Goal: Task Accomplishment & Management: Complete application form

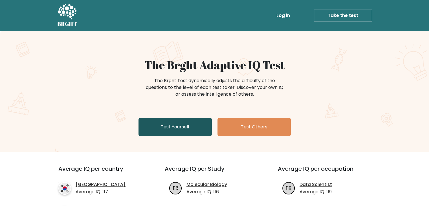
click at [180, 131] on link "Test Yourself" at bounding box center [175, 127] width 73 height 18
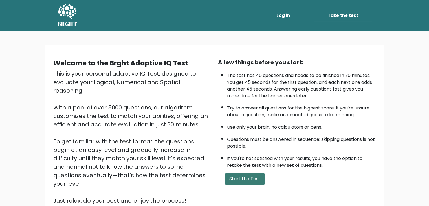
click at [235, 173] on button "Start the Test" at bounding box center [245, 178] width 40 height 11
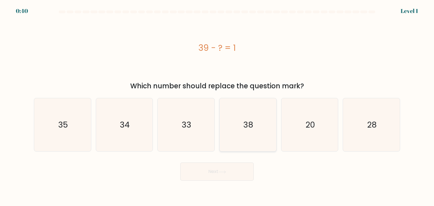
click at [252, 112] on icon "38" at bounding box center [247, 124] width 53 height 53
click at [217, 106] on input "d. 38" at bounding box center [217, 104] width 0 height 3
radio input "true"
click at [204, 183] on body "0:39 Level 1 a." at bounding box center [217, 103] width 434 height 206
click at [205, 174] on button "Next" at bounding box center [216, 172] width 73 height 18
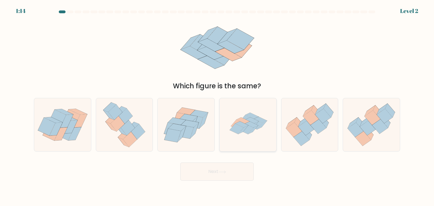
click at [239, 122] on icon at bounding box center [241, 124] width 13 height 6
click at [217, 106] on input "d." at bounding box center [217, 104] width 0 height 3
radio input "true"
click at [224, 176] on button "Next" at bounding box center [216, 172] width 73 height 18
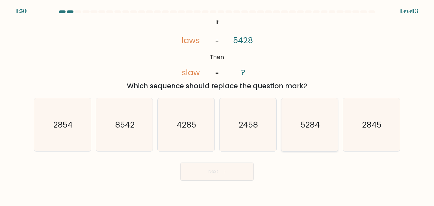
click at [289, 123] on icon "5284" at bounding box center [309, 124] width 53 height 53
click at [217, 106] on input "e. 5284" at bounding box center [217, 104] width 0 height 3
radio input "true"
click at [222, 176] on button "Next" at bounding box center [216, 172] width 73 height 18
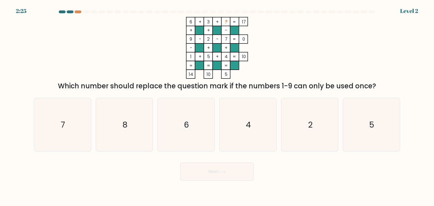
click at [268, 201] on body "2:25 Level 2" at bounding box center [217, 103] width 434 height 206
click at [126, 138] on icon "8" at bounding box center [124, 124] width 53 height 53
click at [217, 106] on input "b. 8" at bounding box center [217, 104] width 0 height 3
radio input "true"
click at [225, 172] on icon at bounding box center [222, 171] width 8 height 3
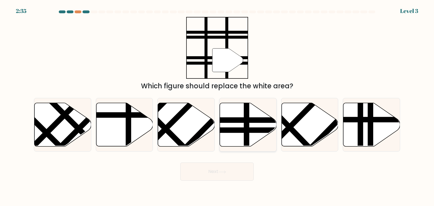
click at [251, 116] on icon at bounding box center [248, 124] width 57 height 43
click at [217, 106] on input "d." at bounding box center [217, 104] width 0 height 3
radio input "true"
click at [221, 167] on button "Next" at bounding box center [216, 172] width 73 height 18
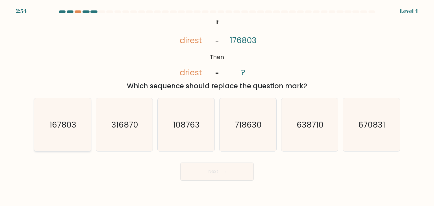
drag, startPoint x: 64, startPoint y: 131, endPoint x: 68, endPoint y: 133, distance: 3.9
click at [68, 133] on icon "167803" at bounding box center [62, 124] width 53 height 53
click at [217, 106] on input "a. 167803" at bounding box center [217, 104] width 0 height 3
radio input "true"
click at [189, 173] on button "Next" at bounding box center [216, 172] width 73 height 18
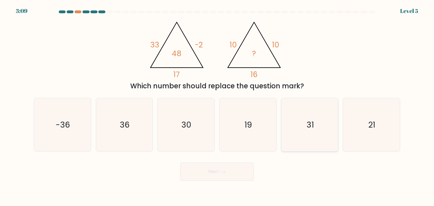
click at [302, 135] on icon "31" at bounding box center [309, 124] width 53 height 53
click at [217, 106] on input "e. 31" at bounding box center [217, 104] width 0 height 3
radio input "true"
click at [71, 135] on icon "-36" at bounding box center [62, 124] width 53 height 53
click at [217, 106] on input "a. -36" at bounding box center [217, 104] width 0 height 3
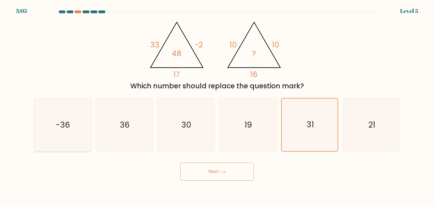
radio input "true"
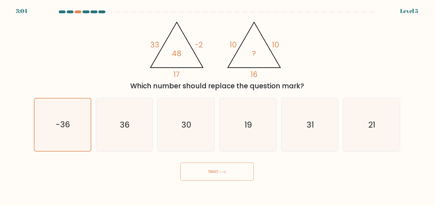
click at [194, 174] on button "Next" at bounding box center [216, 172] width 73 height 18
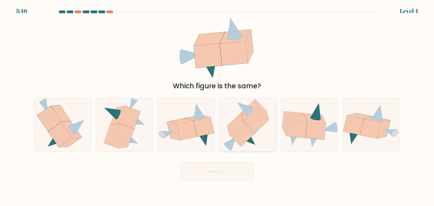
click at [250, 141] on icon at bounding box center [247, 139] width 15 height 14
click at [217, 106] on input "d." at bounding box center [217, 104] width 0 height 3
radio input "true"
click at [217, 173] on button "Next" at bounding box center [216, 172] width 73 height 18
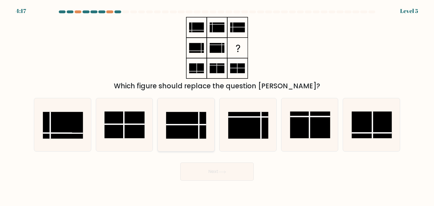
click at [185, 130] on rect at bounding box center [186, 125] width 40 height 27
click at [217, 106] on input "c." at bounding box center [217, 104] width 0 height 3
radio input "true"
click at [201, 170] on button "Next" at bounding box center [216, 172] width 73 height 18
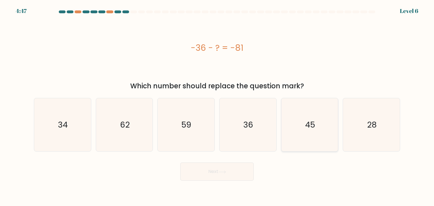
click at [310, 122] on text "45" at bounding box center [310, 124] width 10 height 11
click at [217, 106] on input "e. 45" at bounding box center [217, 104] width 0 height 3
radio input "true"
click at [233, 174] on button "Next" at bounding box center [216, 172] width 73 height 18
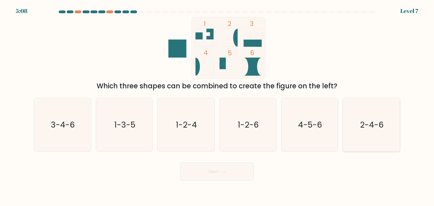
click at [379, 116] on icon "2-4-6" at bounding box center [370, 124] width 53 height 53
click at [217, 106] on input "f. 2-4-6" at bounding box center [217, 104] width 0 height 3
radio input "true"
click at [211, 163] on button "Next" at bounding box center [216, 172] width 73 height 18
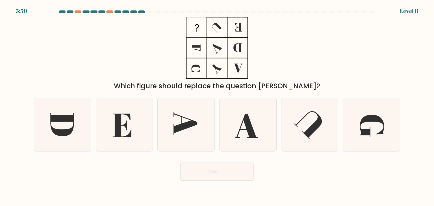
click at [262, 23] on div "Which figure should replace the question [PERSON_NAME]?" at bounding box center [216, 54] width 373 height 74
click at [60, 118] on icon at bounding box center [61, 124] width 23 height 23
click at [217, 106] on input "a." at bounding box center [217, 104] width 0 height 3
radio input "true"
click at [185, 170] on button "Next" at bounding box center [216, 172] width 73 height 18
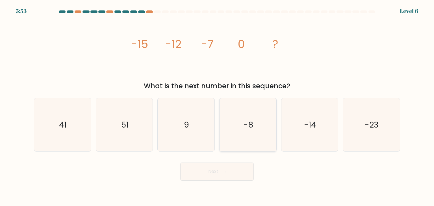
click at [247, 151] on icon "-8" at bounding box center [247, 124] width 53 height 53
click at [217, 106] on input "d. -8" at bounding box center [217, 104] width 0 height 3
radio input "true"
click at [234, 169] on button "Next" at bounding box center [216, 172] width 73 height 18
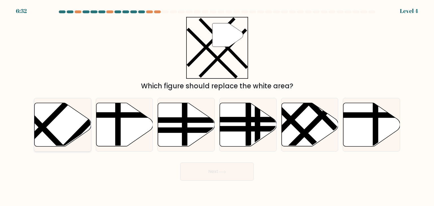
click at [66, 114] on icon at bounding box center [62, 124] width 57 height 43
click at [217, 106] on input "a." at bounding box center [217, 104] width 0 height 3
radio input "true"
click at [190, 165] on button "Next" at bounding box center [216, 172] width 73 height 18
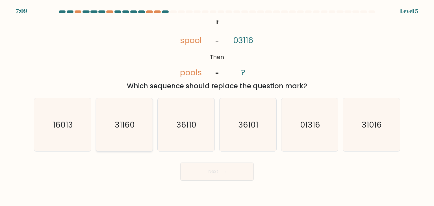
click at [138, 141] on icon "31160" at bounding box center [124, 124] width 53 height 53
click at [217, 106] on input "b. 31160" at bounding box center [217, 104] width 0 height 3
radio input "true"
click at [209, 168] on button "Next" at bounding box center [216, 172] width 73 height 18
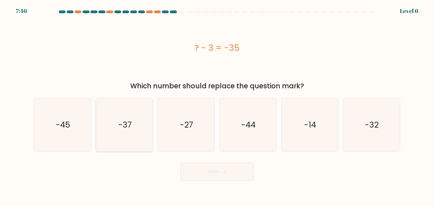
click at [137, 136] on icon "-37" at bounding box center [124, 124] width 53 height 53
click at [217, 106] on input "b. -37" at bounding box center [217, 104] width 0 height 3
radio input "true"
click at [207, 169] on button "Next" at bounding box center [216, 172] width 73 height 18
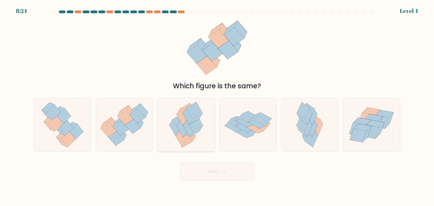
click at [198, 124] on icon at bounding box center [194, 122] width 16 height 17
click at [217, 106] on input "c." at bounding box center [217, 104] width 0 height 3
radio input "true"
click at [197, 176] on button "Next" at bounding box center [216, 172] width 73 height 18
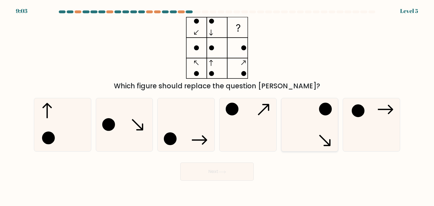
click at [298, 129] on icon at bounding box center [309, 124] width 53 height 53
click at [217, 106] on input "e." at bounding box center [217, 104] width 0 height 3
radio input "true"
click at [210, 160] on div "Next" at bounding box center [216, 169] width 373 height 22
click at [208, 166] on button "Next" at bounding box center [216, 172] width 73 height 18
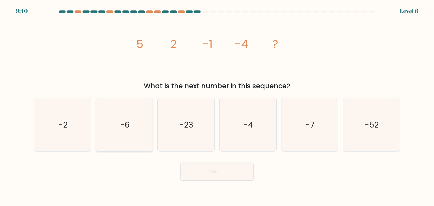
click at [126, 128] on text "-6" at bounding box center [125, 124] width 10 height 11
click at [217, 106] on input "b. -6" at bounding box center [217, 104] width 0 height 3
radio input "true"
click at [308, 103] on icon "-7" at bounding box center [309, 124] width 53 height 53
click at [217, 103] on input "e. -7" at bounding box center [217, 104] width 0 height 3
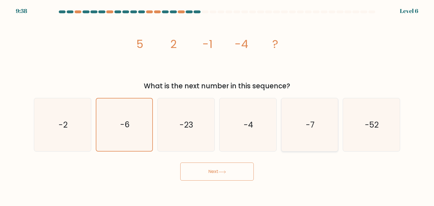
radio input "true"
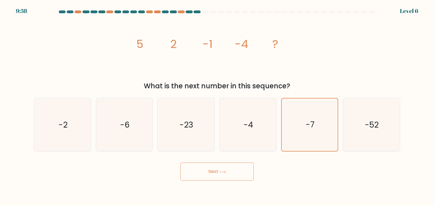
click at [215, 181] on body "9:38 Level 6" at bounding box center [217, 103] width 434 height 206
click at [213, 169] on button "Next" at bounding box center [216, 172] width 73 height 18
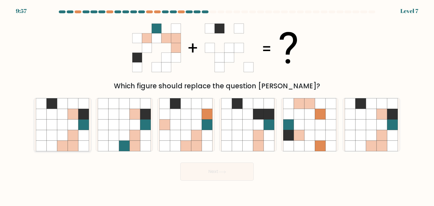
click at [60, 135] on icon at bounding box center [62, 135] width 11 height 11
click at [217, 106] on input "a." at bounding box center [217, 104] width 0 height 3
radio input "true"
click at [201, 165] on button "Next" at bounding box center [216, 172] width 73 height 18
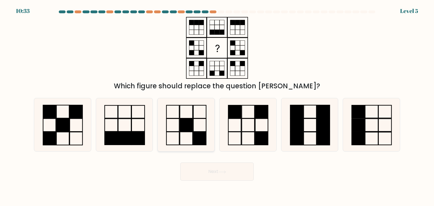
click at [187, 111] on icon at bounding box center [185, 124] width 53 height 53
click at [217, 106] on input "c." at bounding box center [217, 104] width 0 height 3
radio input "true"
click at [259, 141] on rect at bounding box center [261, 138] width 13 height 13
click at [217, 106] on input "d." at bounding box center [217, 104] width 0 height 3
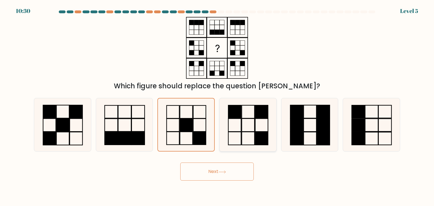
radio input "true"
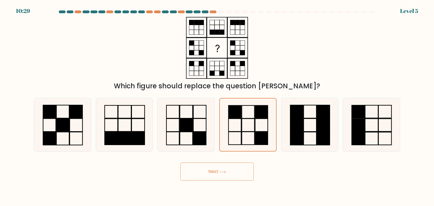
click at [223, 177] on button "Next" at bounding box center [216, 172] width 73 height 18
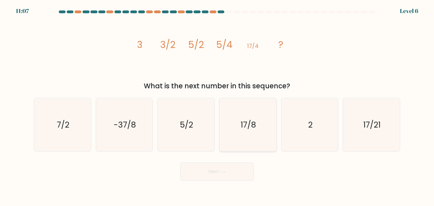
click at [257, 122] on icon "17/8" at bounding box center [247, 124] width 53 height 53
click at [217, 106] on input "d. 17/8" at bounding box center [217, 104] width 0 height 3
radio input "true"
click at [236, 166] on button "Next" at bounding box center [216, 172] width 73 height 18
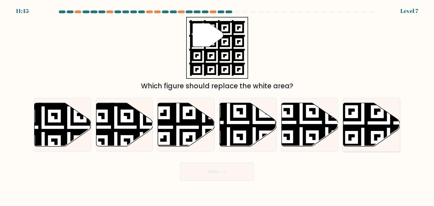
click at [378, 128] on icon at bounding box center [388, 148] width 103 height 103
click at [217, 106] on input "f." at bounding box center [217, 104] width 0 height 3
radio input "true"
click at [240, 176] on button "Next" at bounding box center [216, 172] width 73 height 18
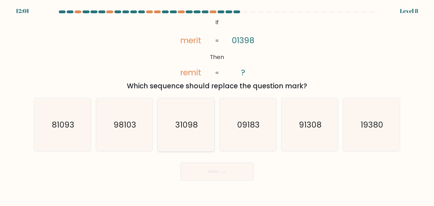
click at [184, 128] on text "31098" at bounding box center [186, 124] width 23 height 11
click at [217, 106] on input "c. 31098" at bounding box center [217, 104] width 0 height 3
radio input "true"
click at [202, 172] on button "Next" at bounding box center [216, 172] width 73 height 18
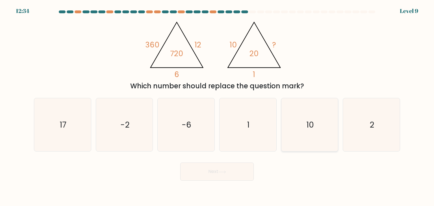
click at [321, 125] on icon "10" at bounding box center [309, 124] width 53 height 53
click at [217, 106] on input "e. 10" at bounding box center [217, 104] width 0 height 3
radio input "true"
click at [229, 159] on div "Next" at bounding box center [216, 169] width 373 height 22
click at [215, 178] on button "Next" at bounding box center [216, 172] width 73 height 18
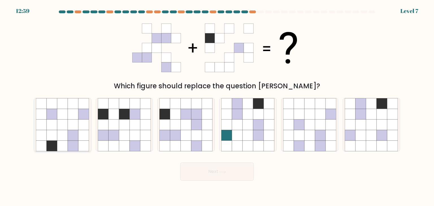
click at [60, 111] on icon at bounding box center [62, 114] width 11 height 11
click at [217, 106] on input "a." at bounding box center [217, 104] width 0 height 3
radio input "true"
click at [178, 117] on icon at bounding box center [175, 114] width 11 height 11
click at [217, 106] on input "c." at bounding box center [217, 104] width 0 height 3
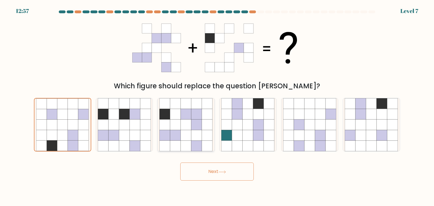
radio input "true"
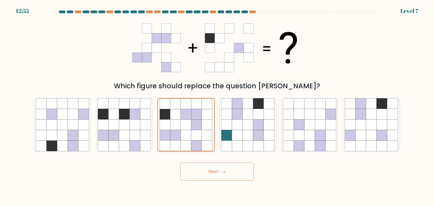
click at [176, 117] on icon at bounding box center [175, 114] width 10 height 10
click at [217, 106] on input "c." at bounding box center [217, 104] width 0 height 3
click at [196, 169] on button "Next" at bounding box center [216, 172] width 73 height 18
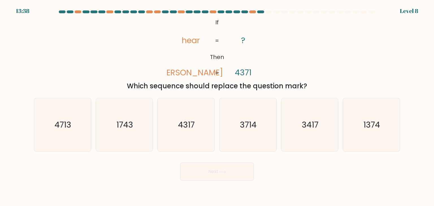
click at [196, 169] on button "Next" at bounding box center [216, 172] width 73 height 18
click at [193, 170] on button "Next" at bounding box center [216, 172] width 73 height 18
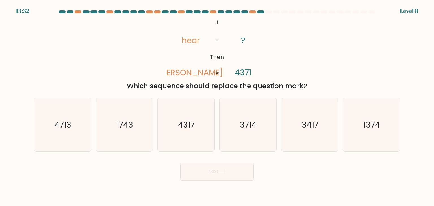
click at [193, 170] on button "Next" at bounding box center [216, 172] width 73 height 18
drag, startPoint x: 193, startPoint y: 170, endPoint x: 200, endPoint y: 85, distance: 85.5
click at [200, 85] on form "If ?" at bounding box center [217, 95] width 434 height 170
click at [242, 137] on icon "3714" at bounding box center [247, 124] width 53 height 53
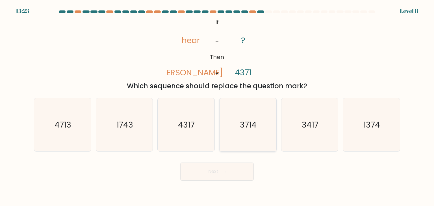
click at [217, 106] on input "d. 3714" at bounding box center [217, 104] width 0 height 3
radio input "true"
click at [233, 168] on button "Next" at bounding box center [216, 172] width 73 height 18
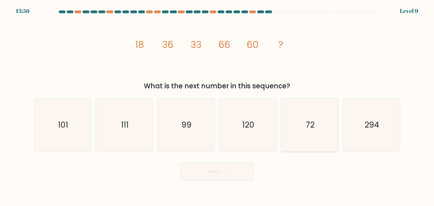
click at [292, 127] on icon "72" at bounding box center [309, 124] width 53 height 53
click at [217, 106] on input "e. 72" at bounding box center [217, 104] width 0 height 3
radio input "true"
click at [234, 176] on button "Next" at bounding box center [216, 172] width 73 height 18
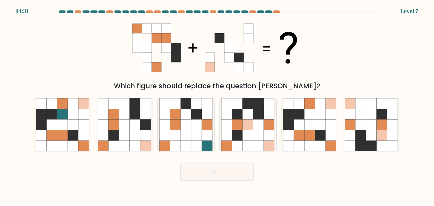
drag, startPoint x: 206, startPoint y: 39, endPoint x: 190, endPoint y: 25, distance: 21.4
click at [190, 25] on icon at bounding box center [216, 48] width 169 height 62
drag, startPoint x: 111, startPoint y: 126, endPoint x: 134, endPoint y: 139, distance: 27.2
click at [134, 139] on icon at bounding box center [135, 135] width 11 height 11
click at [217, 106] on input "b." at bounding box center [217, 104] width 0 height 3
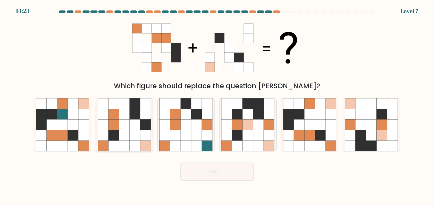
radio input "true"
click at [215, 172] on button "Next" at bounding box center [216, 172] width 73 height 18
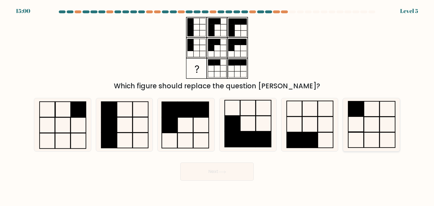
click at [371, 129] on icon at bounding box center [370, 124] width 53 height 53
click at [217, 106] on input "f." at bounding box center [217, 104] width 0 height 3
radio input "true"
click at [241, 167] on button "Next" at bounding box center [216, 172] width 73 height 18
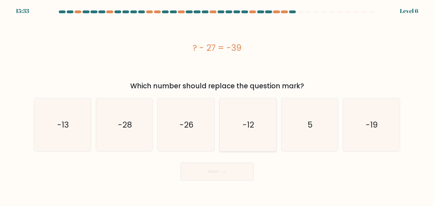
click at [235, 134] on icon "-12" at bounding box center [247, 124] width 53 height 53
click at [217, 106] on input "d. -12" at bounding box center [217, 104] width 0 height 3
radio input "true"
click at [226, 169] on button "Next" at bounding box center [216, 172] width 73 height 18
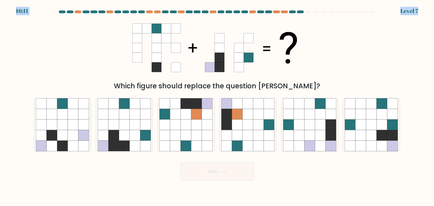
drag, startPoint x: 369, startPoint y: 13, endPoint x: 403, endPoint y: 5, distance: 34.6
click at [403, 5] on body "16:11 Level 7" at bounding box center [217, 103] width 434 height 206
click at [372, 46] on div "Which figure should replace the question [PERSON_NAME]?" at bounding box center [216, 54] width 373 height 74
click at [204, 51] on icon at bounding box center [216, 48] width 169 height 62
click at [118, 141] on icon at bounding box center [113, 146] width 11 height 11
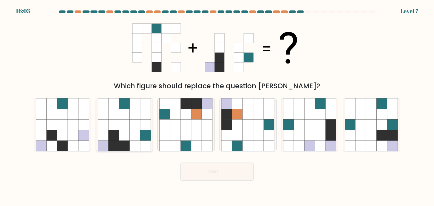
click at [217, 106] on input "b." at bounding box center [217, 104] width 0 height 3
radio input "true"
click at [215, 169] on button "Next" at bounding box center [216, 172] width 73 height 18
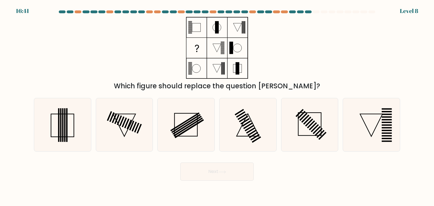
click at [220, 61] on icon at bounding box center [216, 48] width 71 height 62
click at [374, 114] on icon at bounding box center [370, 124] width 53 height 53
click at [217, 106] on input "f." at bounding box center [217, 104] width 0 height 3
radio input "true"
click at [238, 167] on button "Next" at bounding box center [216, 172] width 73 height 18
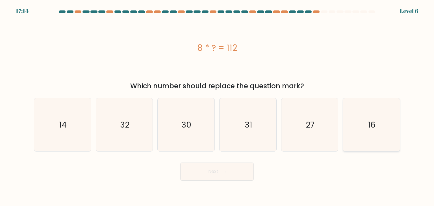
click at [366, 117] on icon "16" at bounding box center [370, 124] width 53 height 53
click at [217, 106] on input "f. 16" at bounding box center [217, 104] width 0 height 3
radio input "true"
click at [233, 170] on button "Next" at bounding box center [216, 172] width 73 height 18
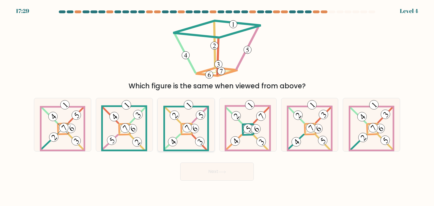
click at [186, 126] on 112 at bounding box center [186, 127] width 13 height 13
click at [217, 106] on input "c." at bounding box center [217, 104] width 0 height 3
radio input "true"
click at [205, 173] on button "Next" at bounding box center [216, 172] width 73 height 18
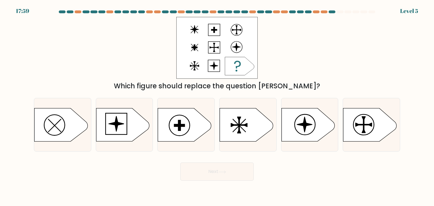
click at [191, 24] on rect at bounding box center [216, 48] width 81 height 62
click at [190, 134] on icon at bounding box center [184, 124] width 53 height 33
click at [217, 106] on input "c." at bounding box center [217, 104] width 0 height 3
radio input "true"
click at [227, 161] on div "Next" at bounding box center [216, 169] width 373 height 22
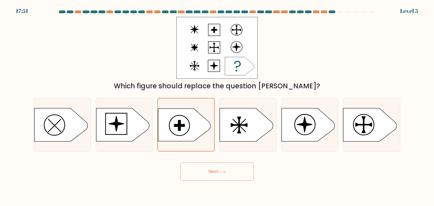
click at [228, 177] on button "Next" at bounding box center [216, 172] width 73 height 18
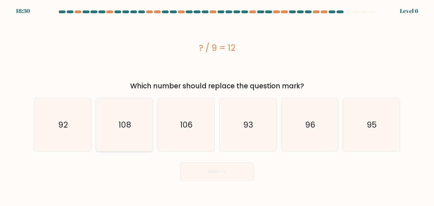
click at [128, 115] on icon "108" at bounding box center [124, 124] width 53 height 53
click at [217, 106] on input "b. 108" at bounding box center [217, 104] width 0 height 3
radio input "true"
click at [196, 166] on button "Next" at bounding box center [216, 172] width 73 height 18
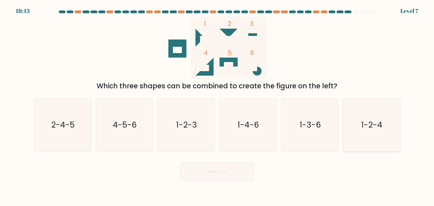
drag, startPoint x: 388, startPoint y: 128, endPoint x: 364, endPoint y: 135, distance: 25.7
click at [386, 128] on icon "1-2-4" at bounding box center [370, 124] width 53 height 53
click at [217, 106] on input "f. 1-2-4" at bounding box center [217, 104] width 0 height 3
radio input "true"
click at [237, 169] on button "Next" at bounding box center [216, 172] width 73 height 18
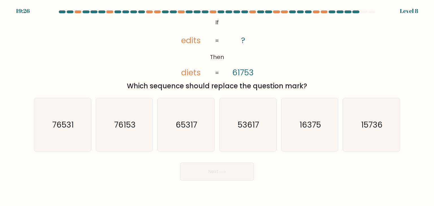
click at [238, 169] on button "Next" at bounding box center [216, 172] width 73 height 18
click at [305, 137] on icon "16375" at bounding box center [309, 124] width 53 height 53
click at [217, 106] on input "e. 16375" at bounding box center [217, 104] width 0 height 3
radio input "true"
click at [235, 176] on button "Next" at bounding box center [216, 172] width 73 height 18
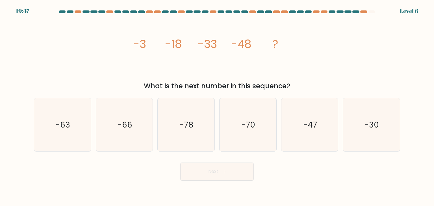
drag, startPoint x: 260, startPoint y: 193, endPoint x: 277, endPoint y: 203, distance: 19.3
click at [277, 203] on body "19:47 Level 6" at bounding box center [217, 103] width 434 height 206
click at [70, 134] on icon "-63" at bounding box center [62, 124] width 53 height 53
click at [217, 106] on input "a. -63" at bounding box center [217, 104] width 0 height 3
radio input "true"
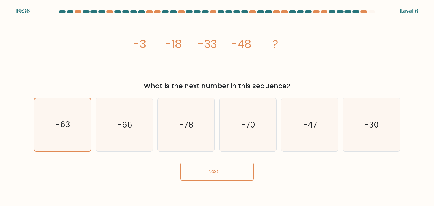
click at [231, 172] on button "Next" at bounding box center [216, 172] width 73 height 18
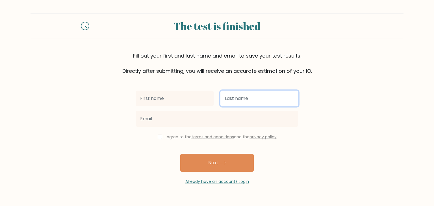
click at [256, 103] on input "text" at bounding box center [259, 99] width 78 height 16
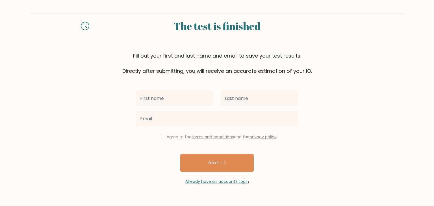
click at [170, 110] on div at bounding box center [216, 119] width 169 height 20
